Goal: Information Seeking & Learning: Learn about a topic

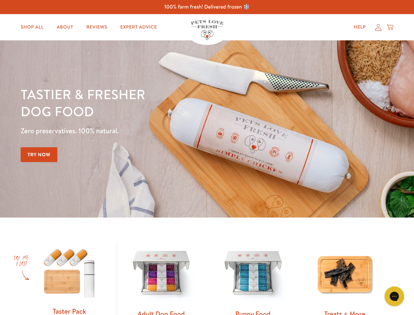
click at [207, 157] on div "Tastier & fresher dog food Zero preservatives. 100% natural. Try Now" at bounding box center [145, 129] width 248 height 87
click at [394, 296] on icon "Gorgias live chat" at bounding box center [394, 296] width 6 height 6
